Goal: Task Accomplishment & Management: Use online tool/utility

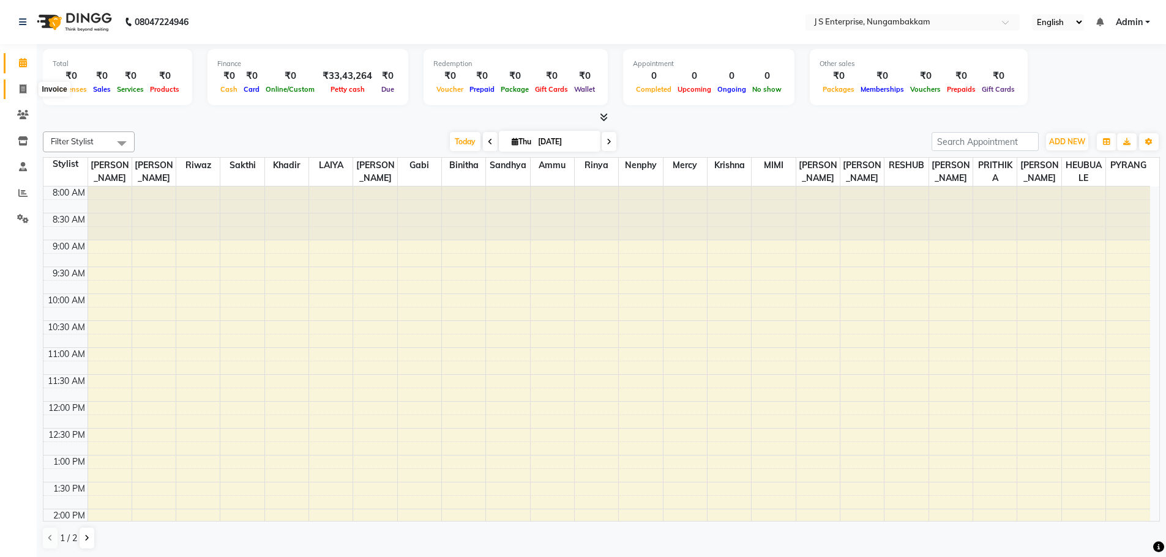
click at [25, 86] on icon at bounding box center [23, 88] width 7 height 9
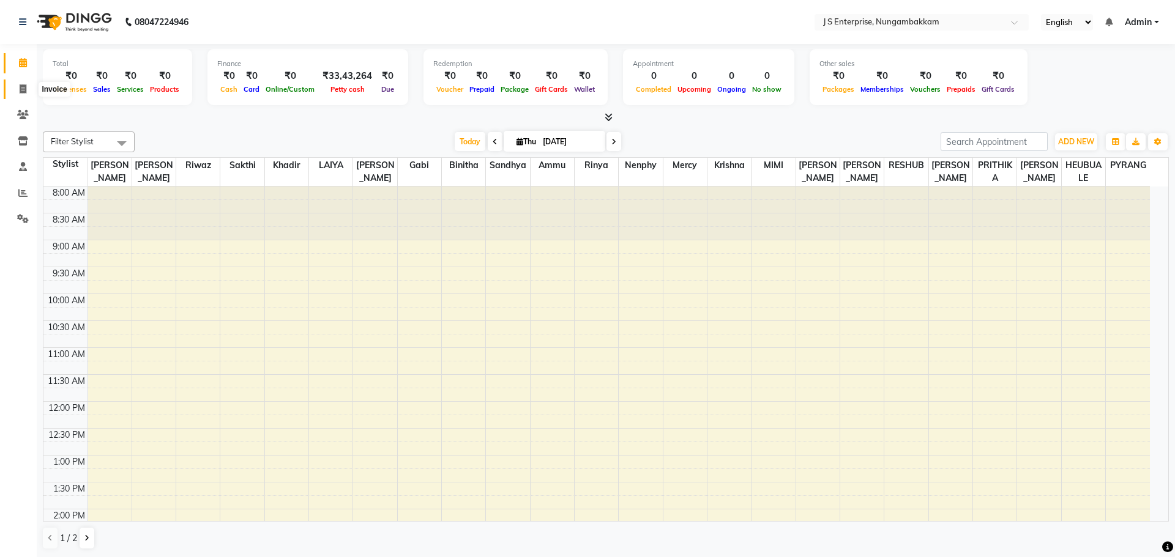
select select "7359"
select select "service"
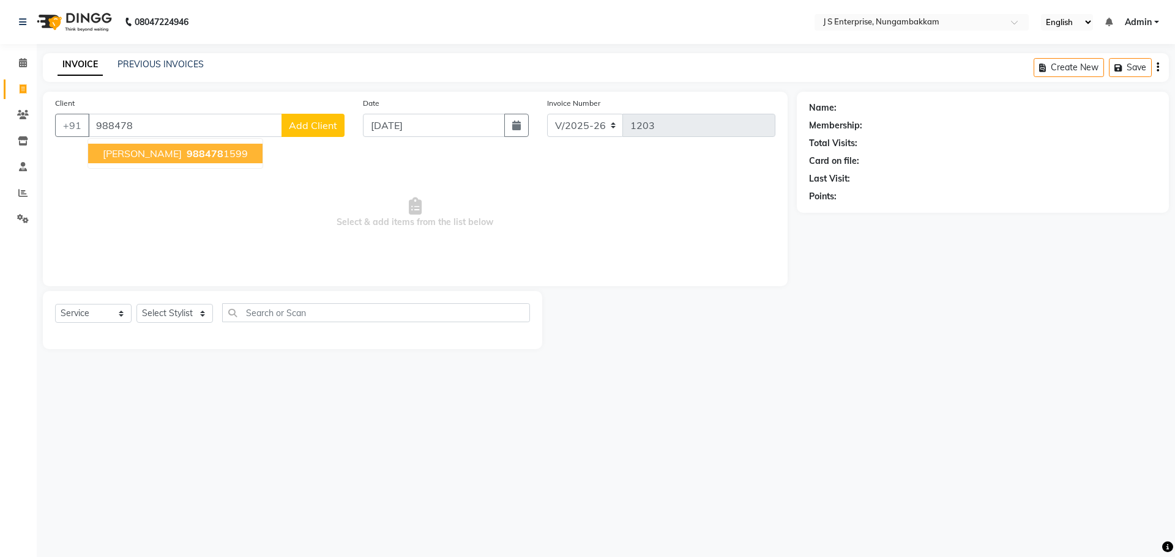
click at [187, 152] on span "988478" at bounding box center [205, 153] width 37 height 12
type input "9884781599"
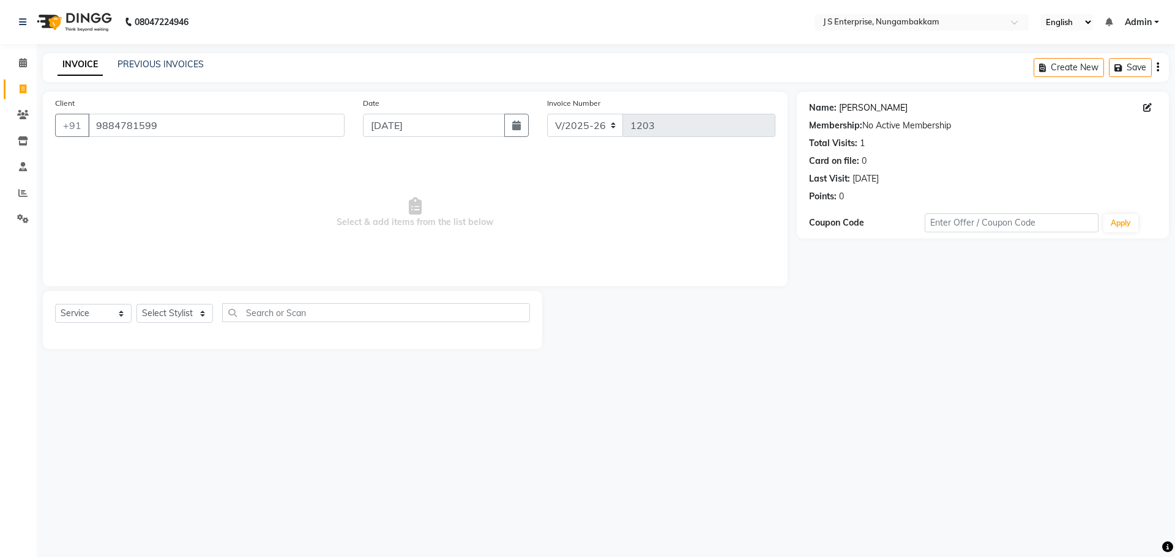
click at [853, 107] on link "Pranit" at bounding box center [873, 108] width 69 height 13
click at [18, 62] on span at bounding box center [22, 63] width 21 height 14
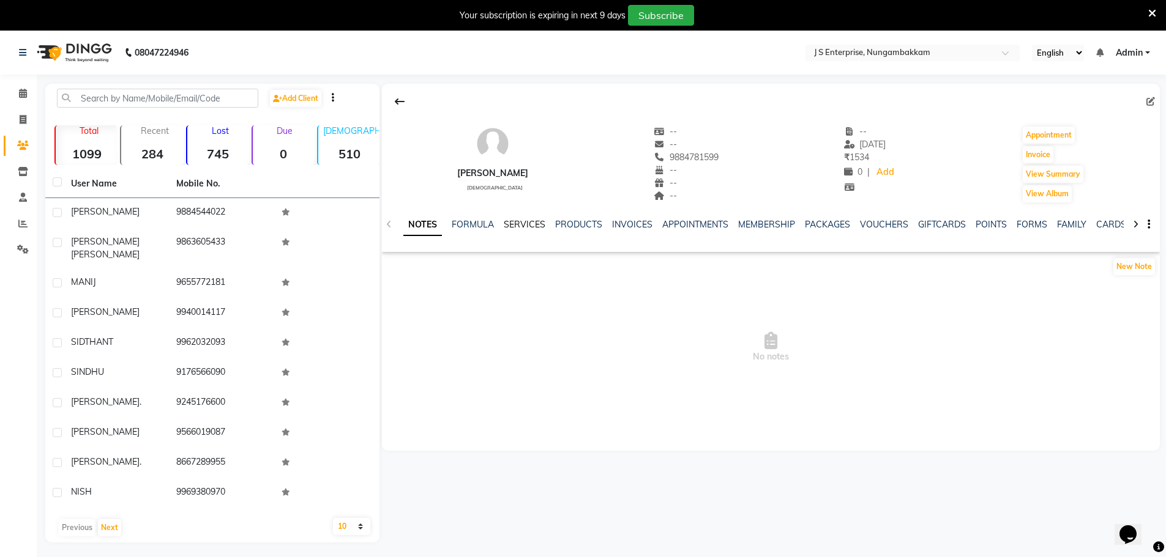
click at [521, 228] on link "SERVICES" at bounding box center [525, 224] width 42 height 11
